Goal: Information Seeking & Learning: Check status

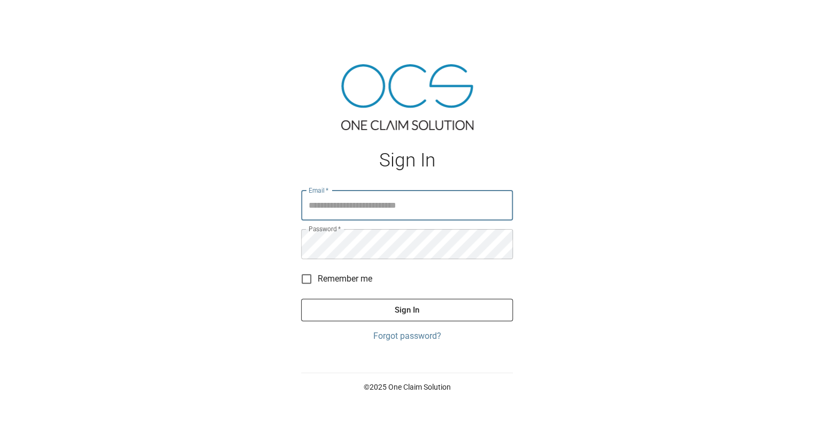
type input "**********"
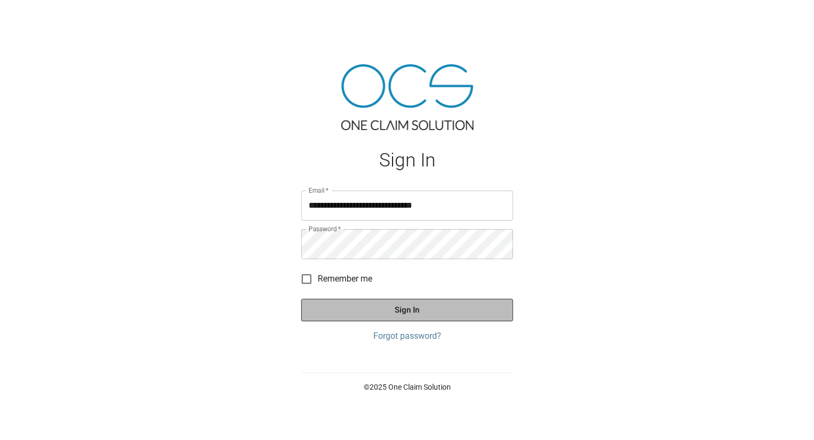
click at [401, 310] on button "Sign In" at bounding box center [407, 310] width 212 height 22
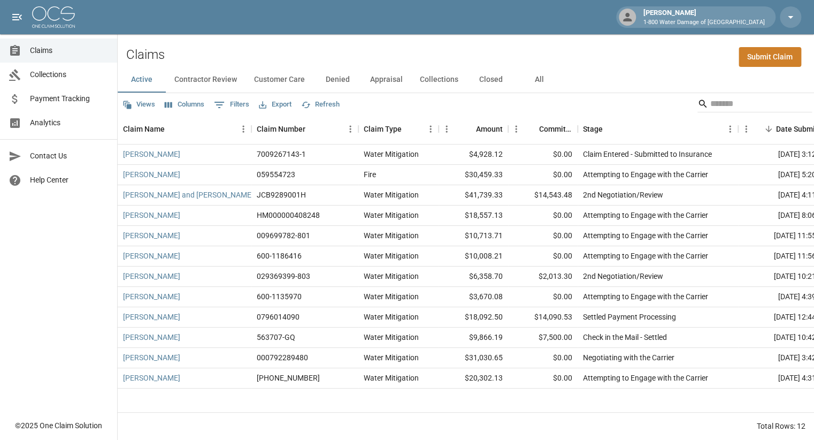
click at [197, 78] on button "Contractor Review" at bounding box center [206, 80] width 80 height 26
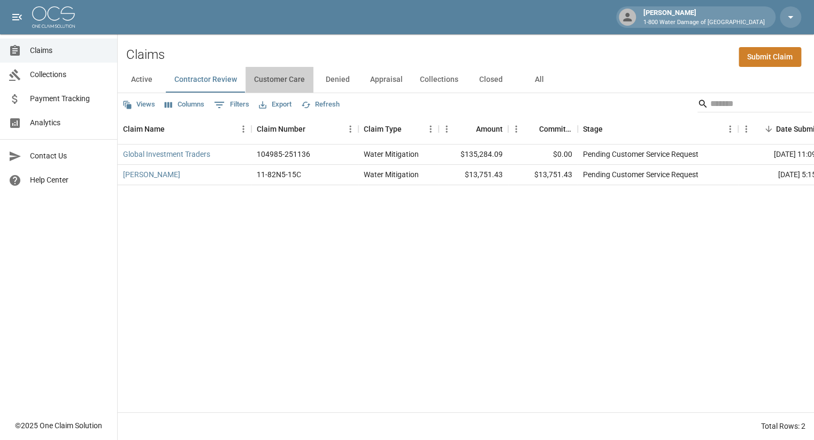
click at [274, 79] on button "Customer Care" at bounding box center [280, 80] width 68 height 26
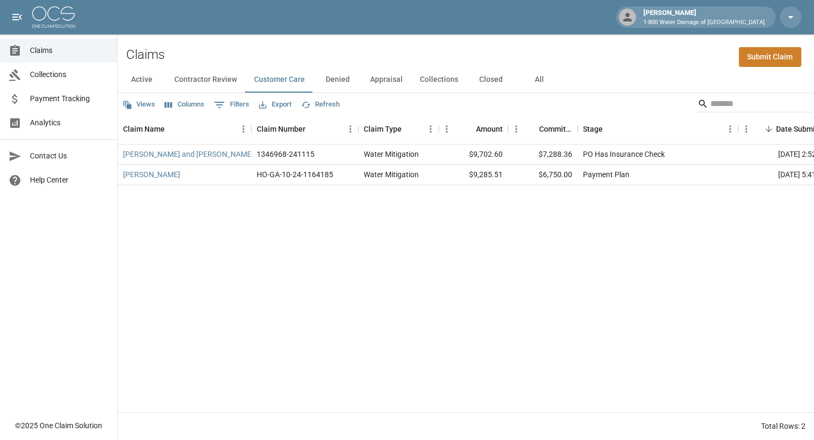
click at [337, 80] on button "Denied" at bounding box center [338, 80] width 48 height 26
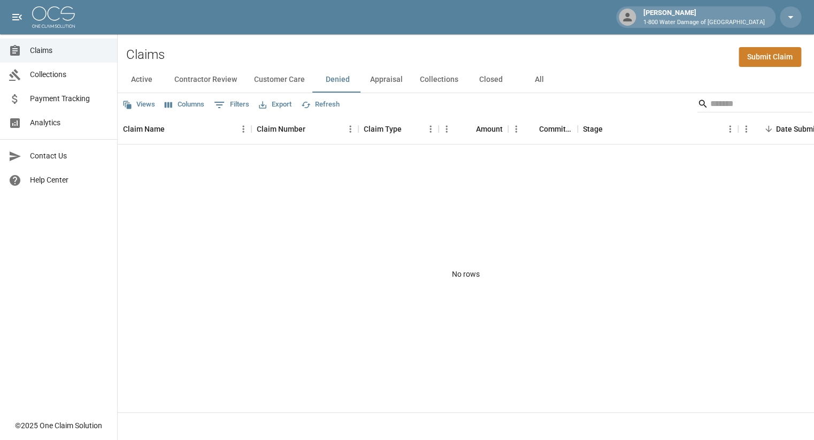
click at [392, 85] on button "Appraisal" at bounding box center [387, 80] width 50 height 26
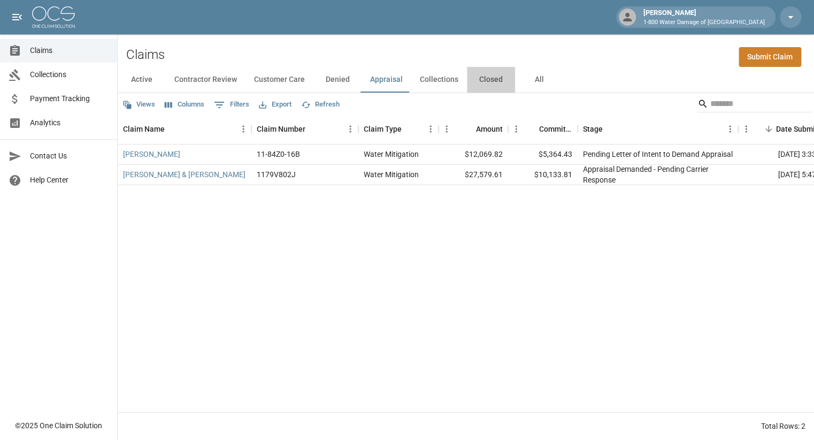
click at [487, 79] on button "Closed" at bounding box center [491, 80] width 48 height 26
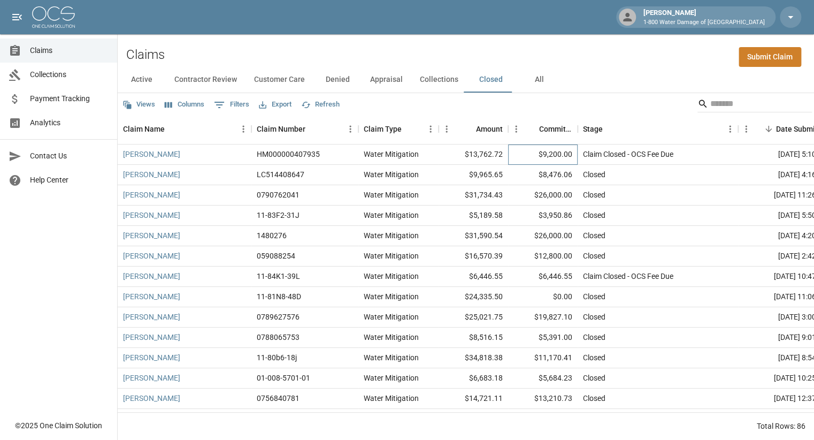
click at [516, 153] on div "$9,200.00" at bounding box center [543, 154] width 70 height 20
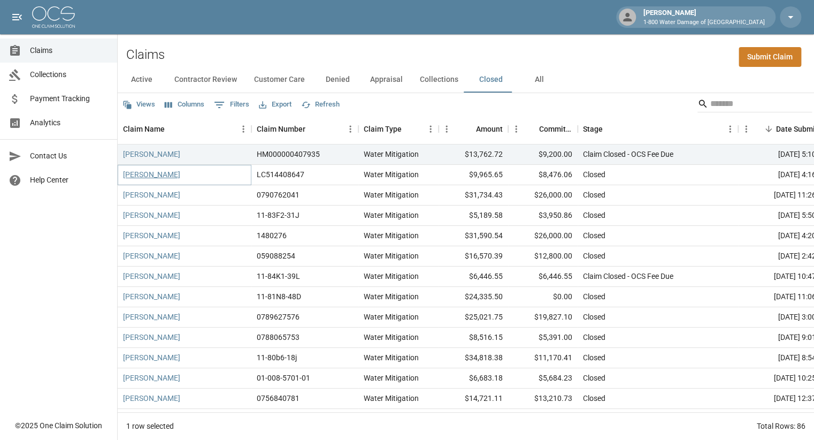
click at [169, 174] on link "[PERSON_NAME]" at bounding box center [151, 174] width 57 height 11
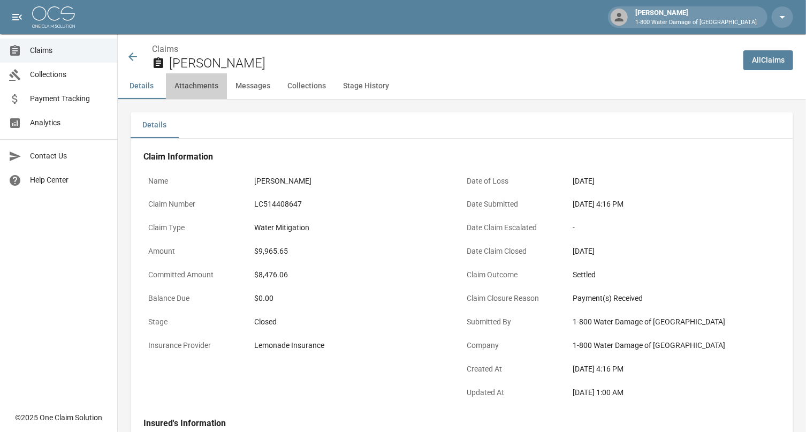
click at [196, 90] on button "Attachments" at bounding box center [196, 86] width 61 height 26
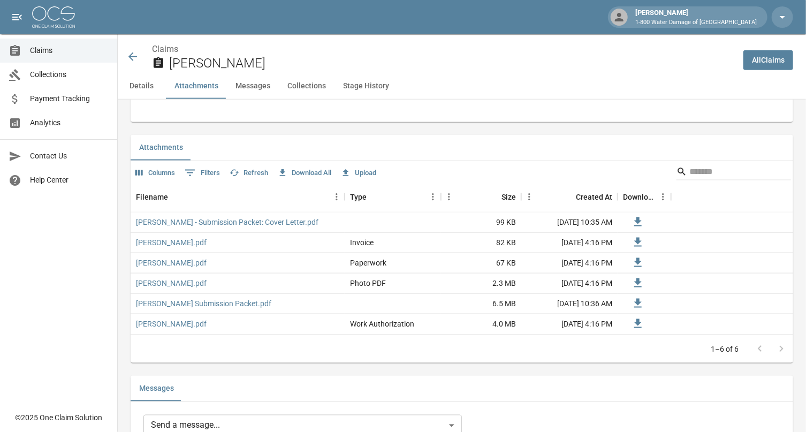
scroll to position [587, 0]
click at [249, 85] on button "Messages" at bounding box center [253, 86] width 52 height 26
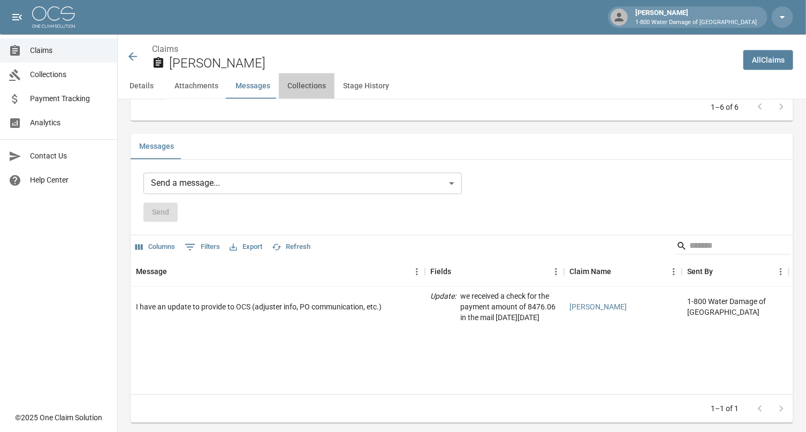
click at [312, 90] on button "Collections" at bounding box center [307, 86] width 56 height 26
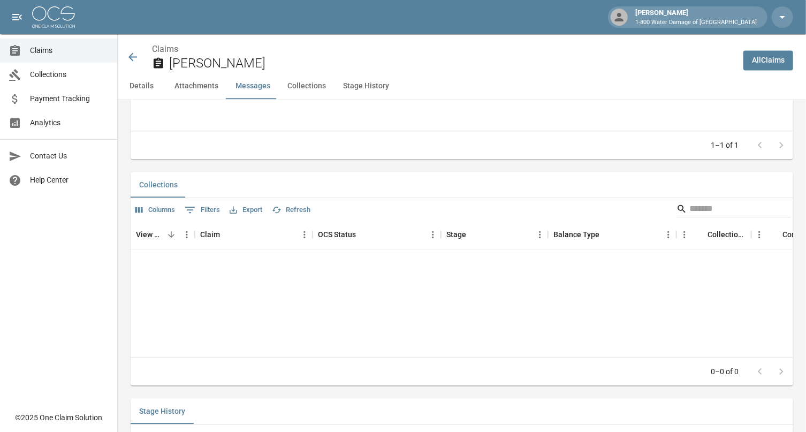
scroll to position [1130, 0]
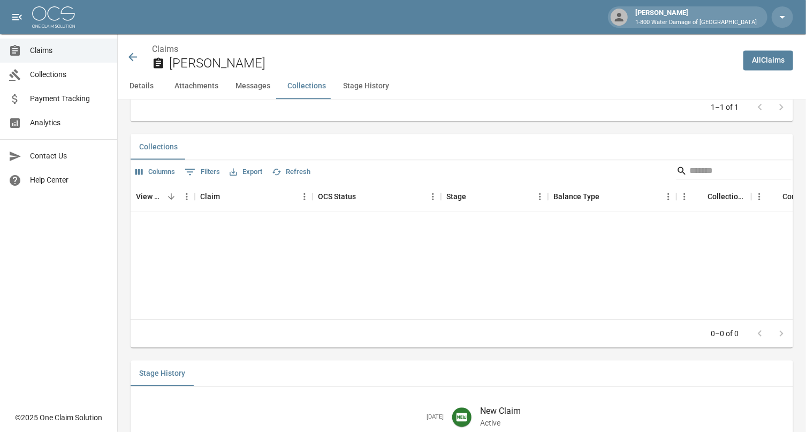
click at [364, 87] on button "Stage History" at bounding box center [365, 86] width 63 height 26
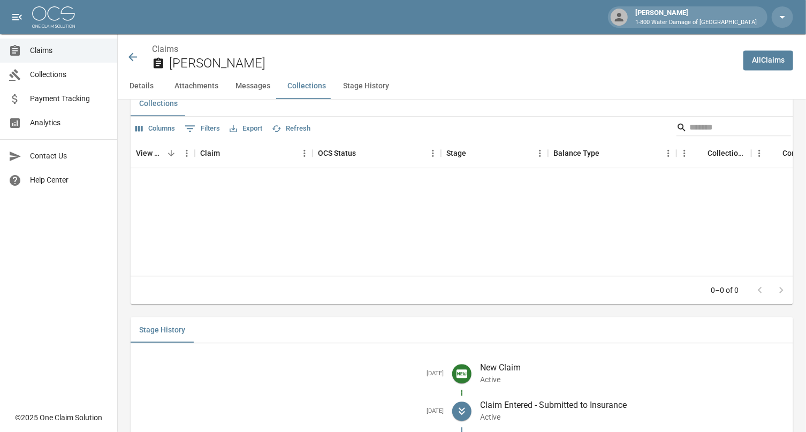
scroll to position [1356, 0]
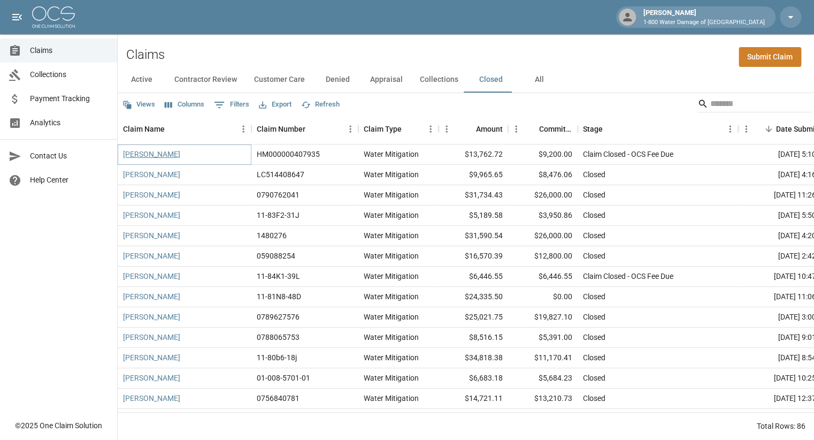
click at [154, 155] on link "[PERSON_NAME]" at bounding box center [151, 154] width 57 height 11
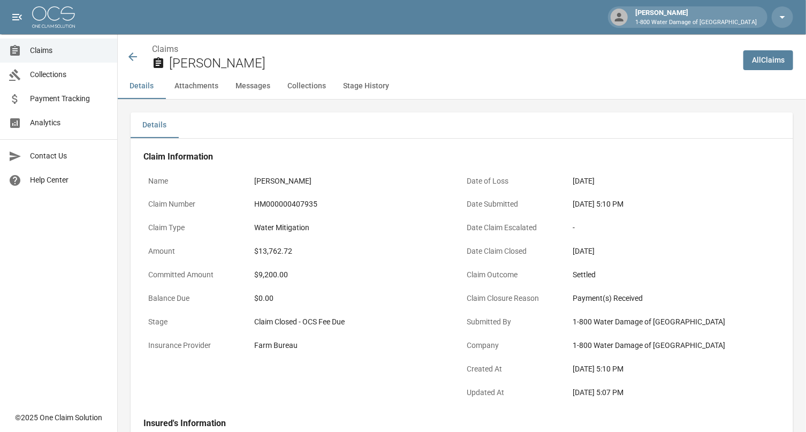
scroll to position [9, 0]
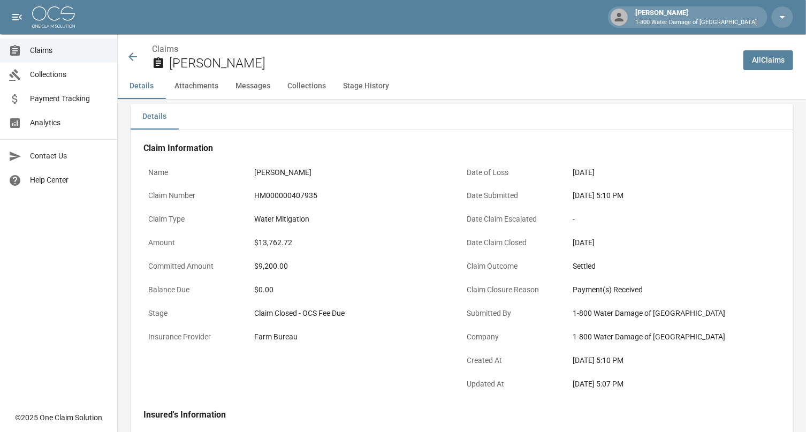
click at [372, 85] on button "Stage History" at bounding box center [365, 86] width 63 height 26
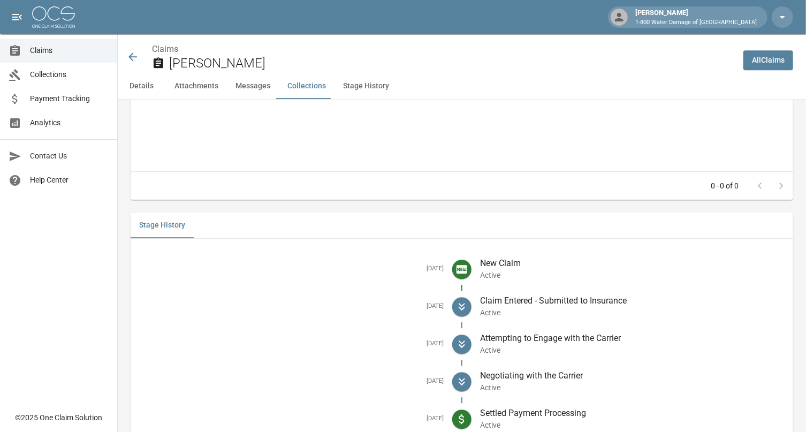
scroll to position [1396, 0]
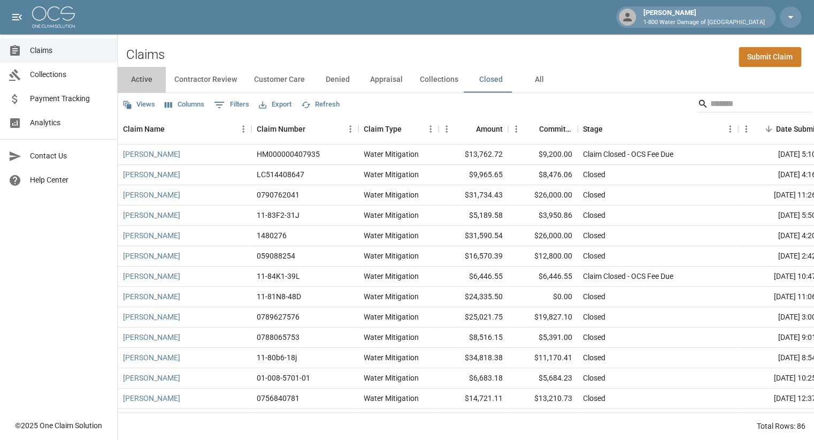
click at [142, 79] on button "Active" at bounding box center [142, 80] width 48 height 26
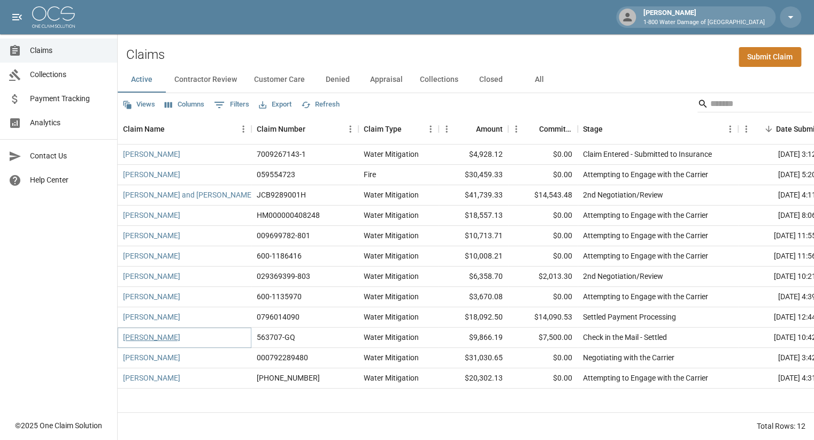
click at [153, 335] on link "[PERSON_NAME]" at bounding box center [151, 337] width 57 height 11
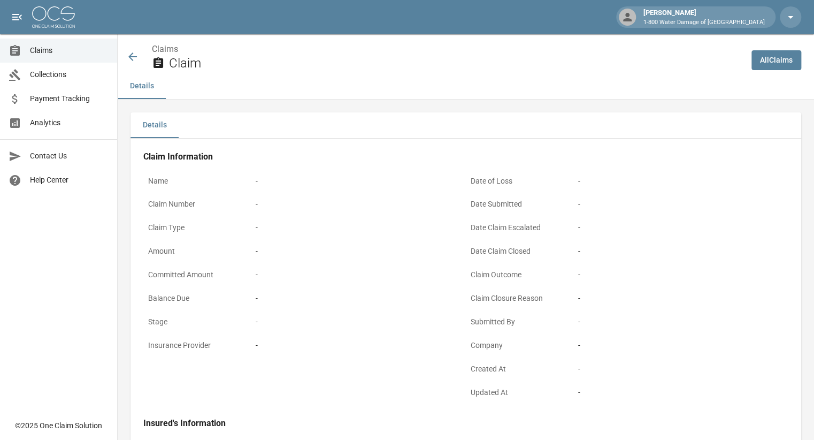
click at [153, 335] on p "Insurance Provider" at bounding box center [197, 345] width 108 height 21
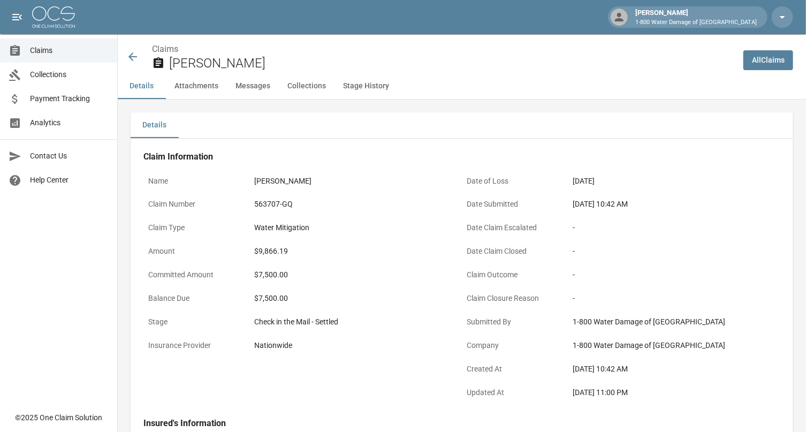
click at [365, 88] on button "Stage History" at bounding box center [365, 86] width 63 height 26
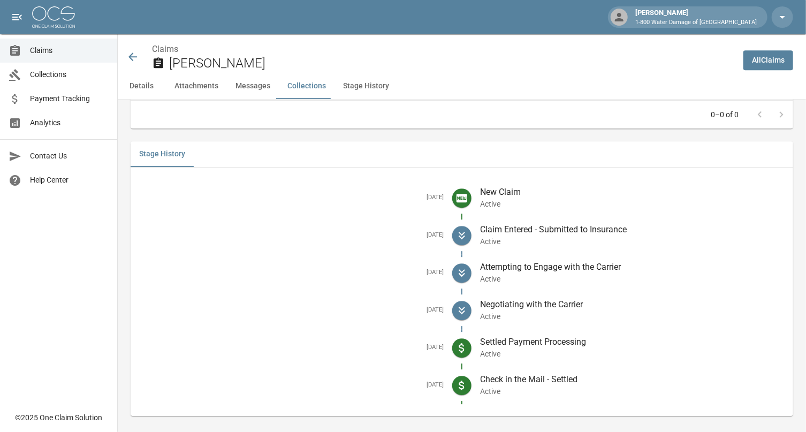
scroll to position [1387, 0]
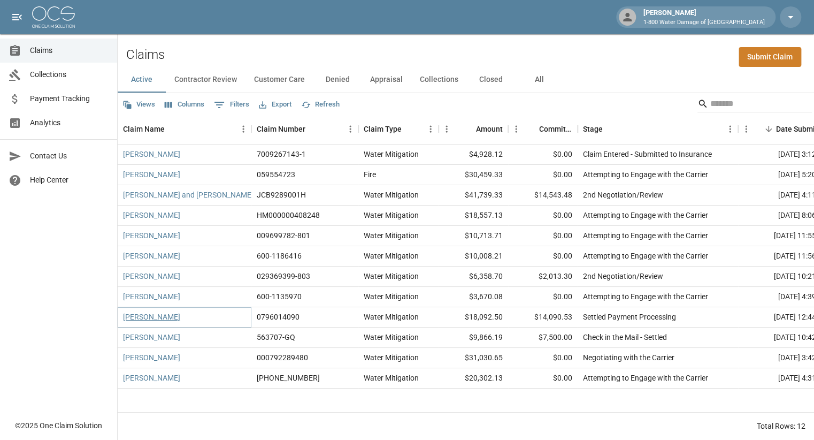
click at [155, 319] on link "[PERSON_NAME]" at bounding box center [151, 316] width 57 height 11
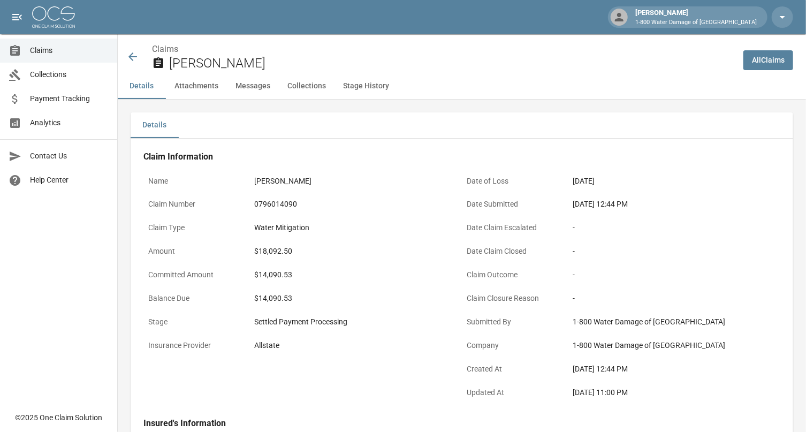
click at [366, 88] on button "Stage History" at bounding box center [365, 86] width 63 height 26
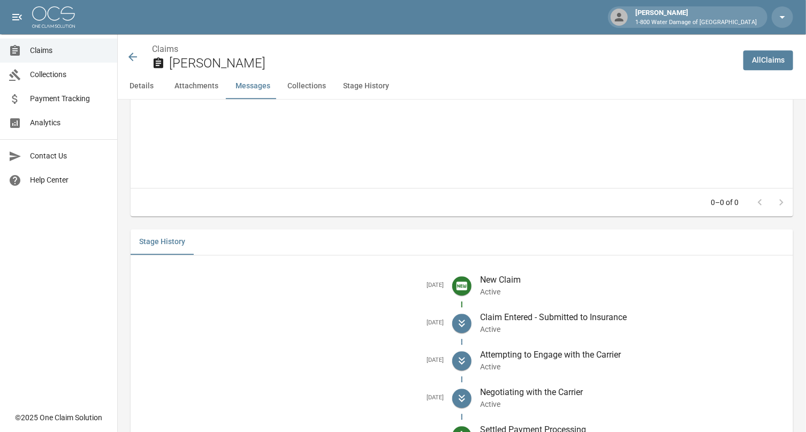
scroll to position [1371, 0]
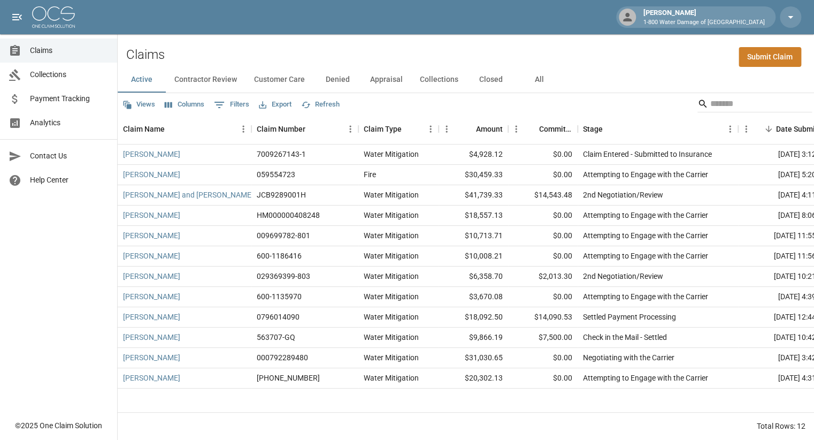
click at [31, 54] on span "Claims" at bounding box center [69, 50] width 79 height 11
